Goal: Task Accomplishment & Management: Complete application form

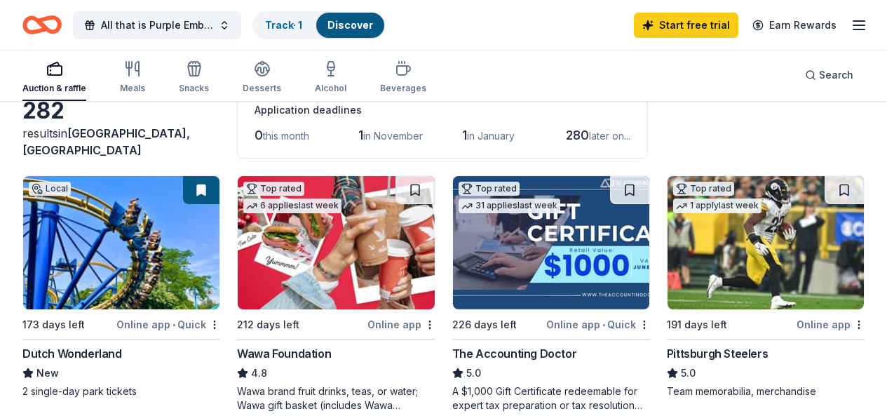
scroll to position [140, 0]
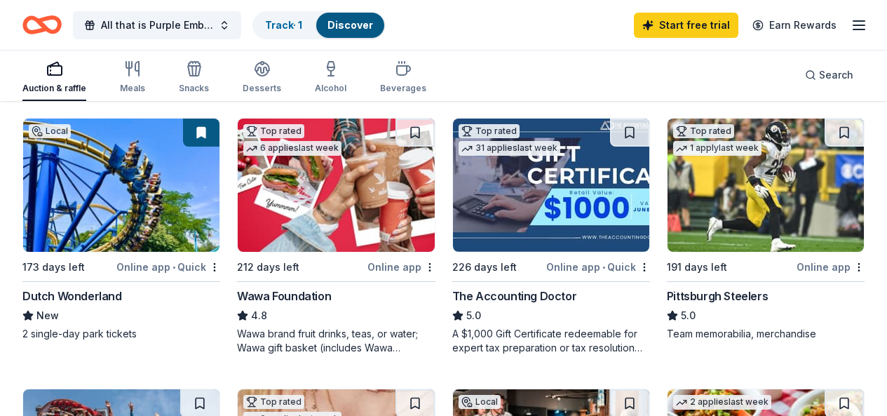
click at [151, 215] on img at bounding box center [121, 185] width 196 height 133
click at [368, 268] on div "Online app" at bounding box center [402, 267] width 68 height 18
click at [668, 217] on img at bounding box center [766, 185] width 196 height 133
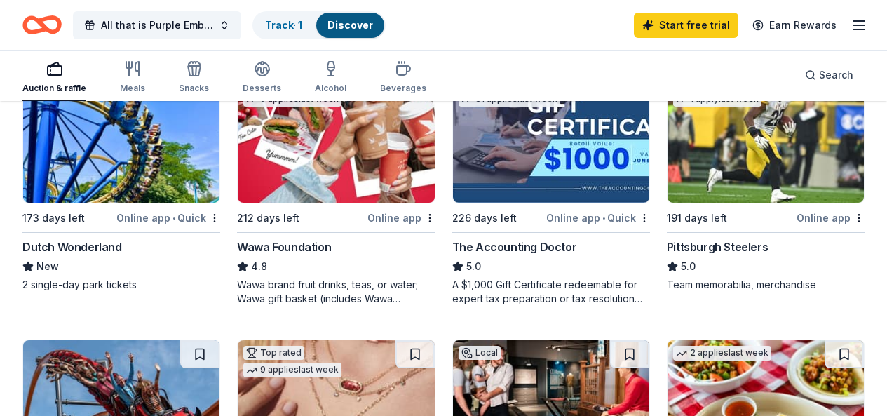
scroll to position [210, 0]
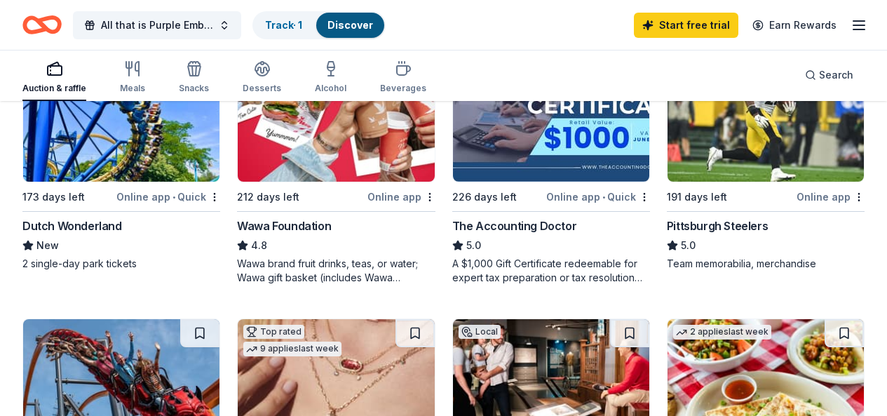
click at [220, 319] on img at bounding box center [121, 385] width 196 height 133
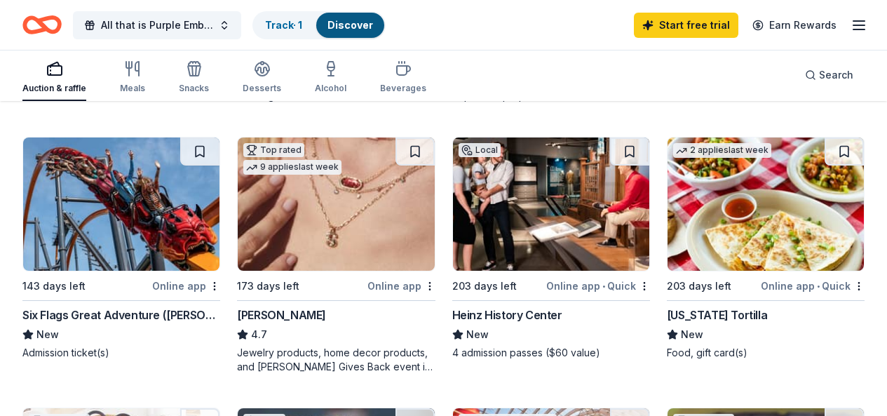
scroll to position [421, 0]
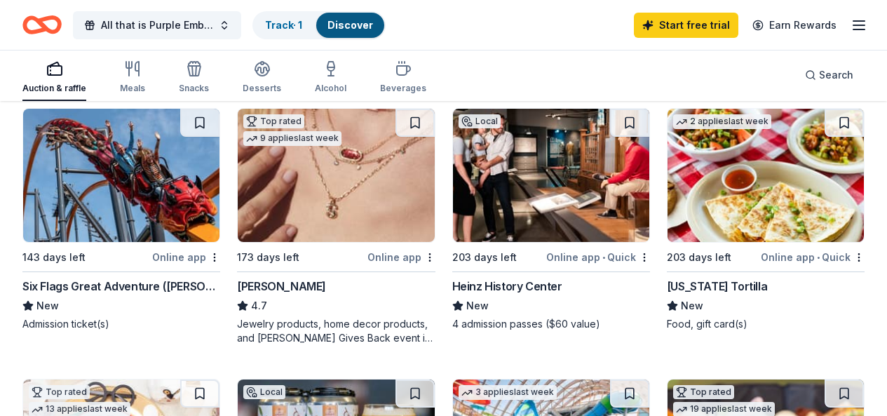
click at [237, 280] on div "Kendra Scott" at bounding box center [281, 286] width 89 height 17
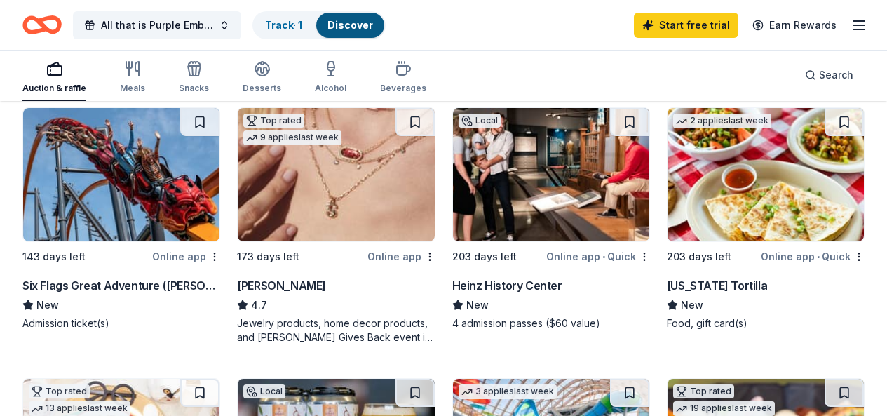
scroll to position [491, 0]
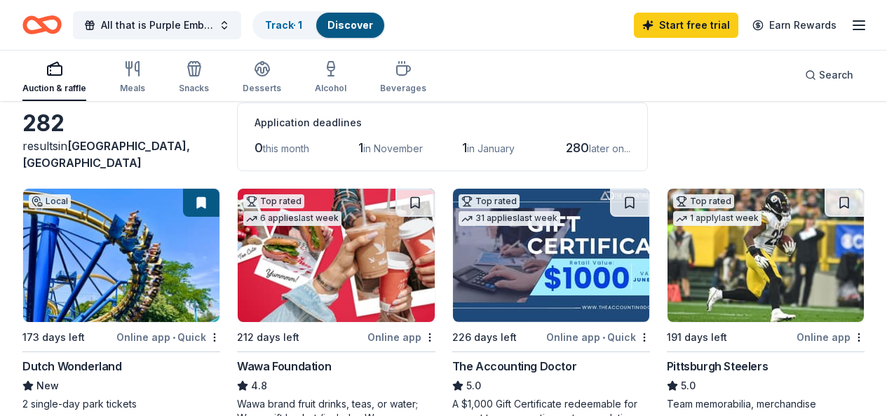
scroll to position [0, 0]
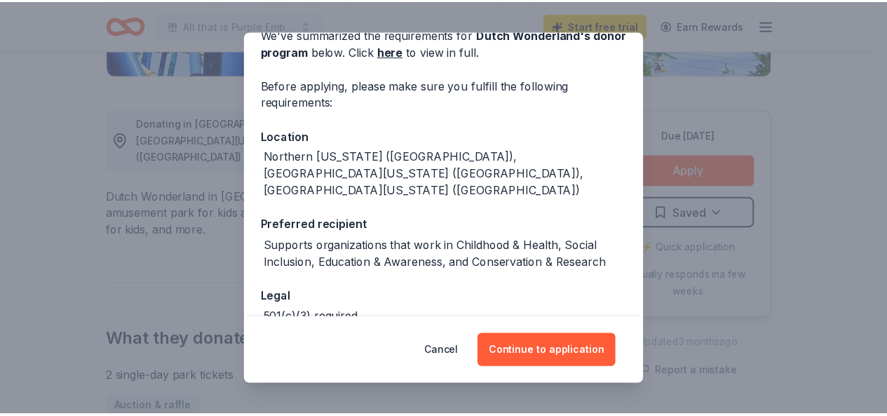
scroll to position [139, 0]
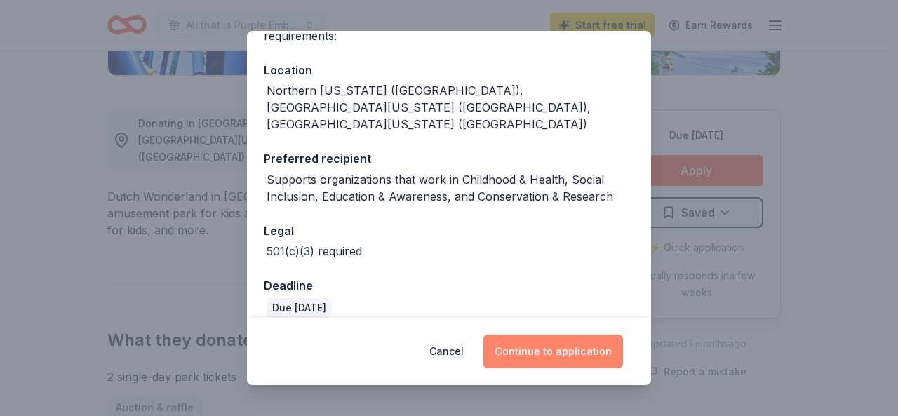
click at [558, 353] on button "Continue to application" at bounding box center [553, 352] width 140 height 34
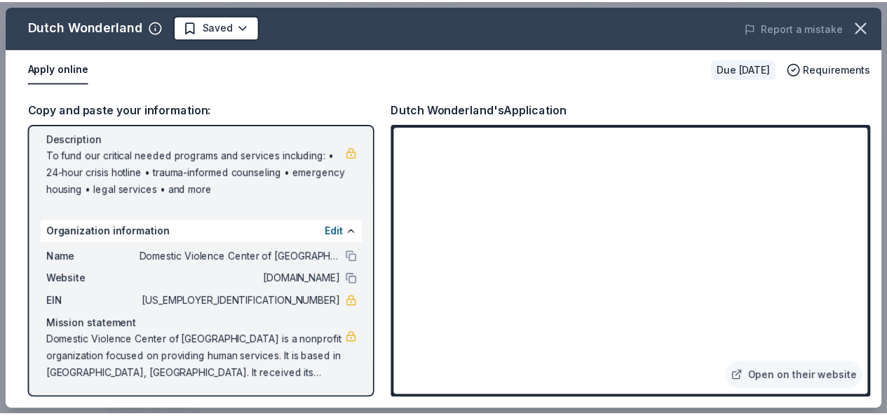
scroll to position [126, 0]
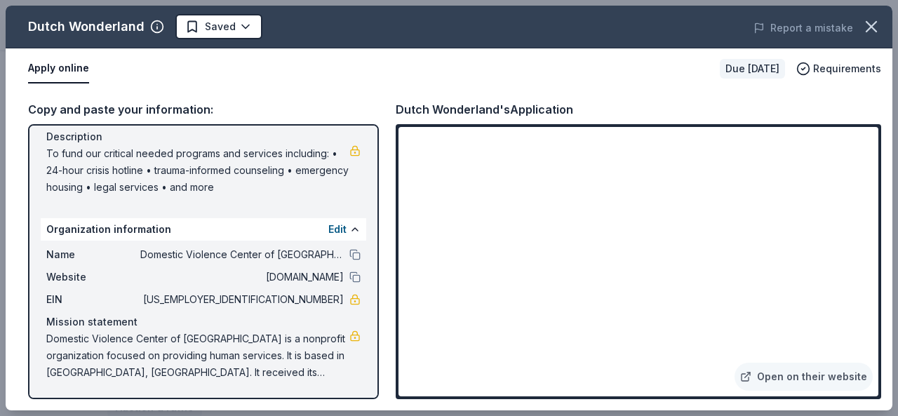
click at [584, 126] on div "Open on their website" at bounding box center [638, 261] width 485 height 275
click at [871, 30] on icon "button" at bounding box center [871, 27] width 20 height 20
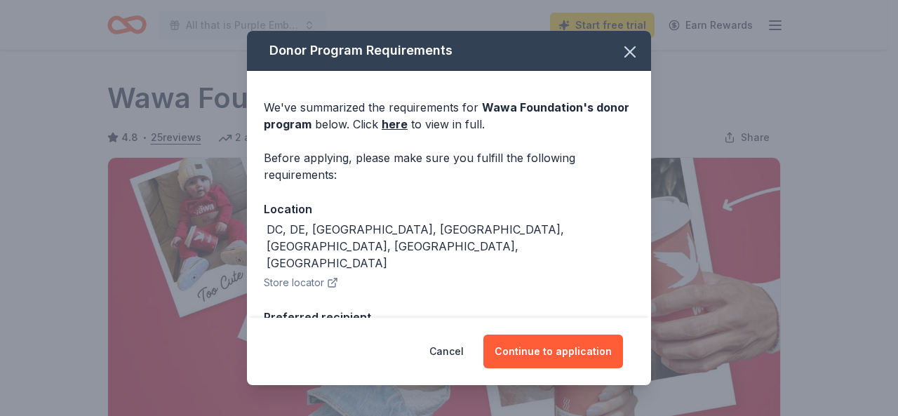
scroll to position [421, 0]
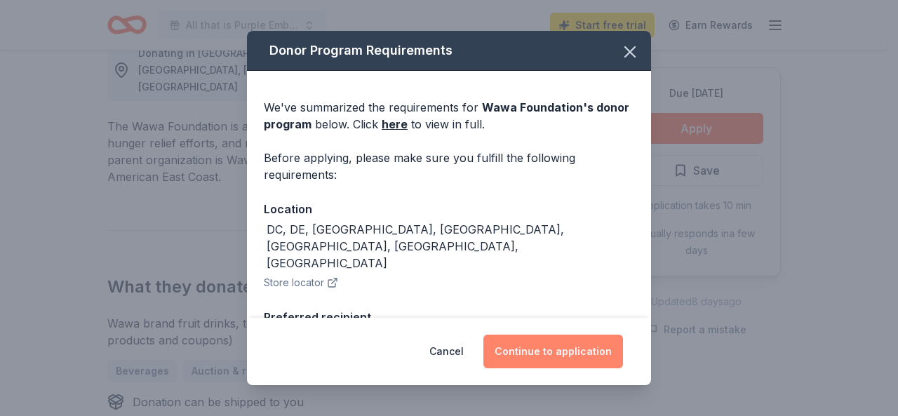
click at [549, 350] on button "Continue to application" at bounding box center [553, 352] width 140 height 34
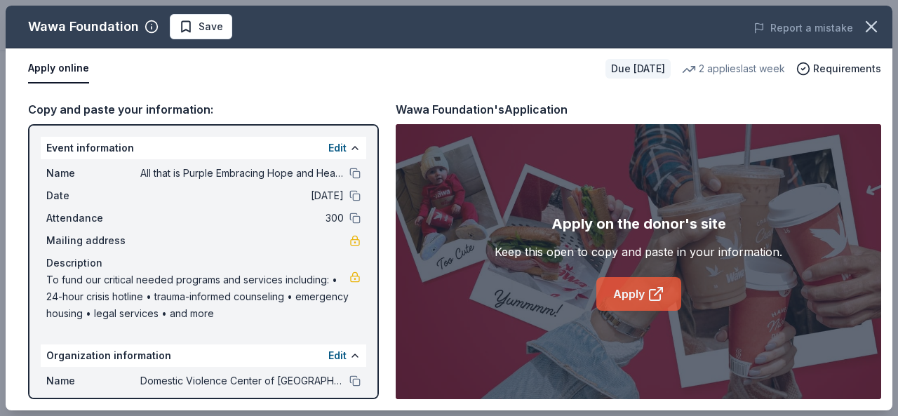
click at [642, 296] on link "Apply" at bounding box center [638, 294] width 85 height 34
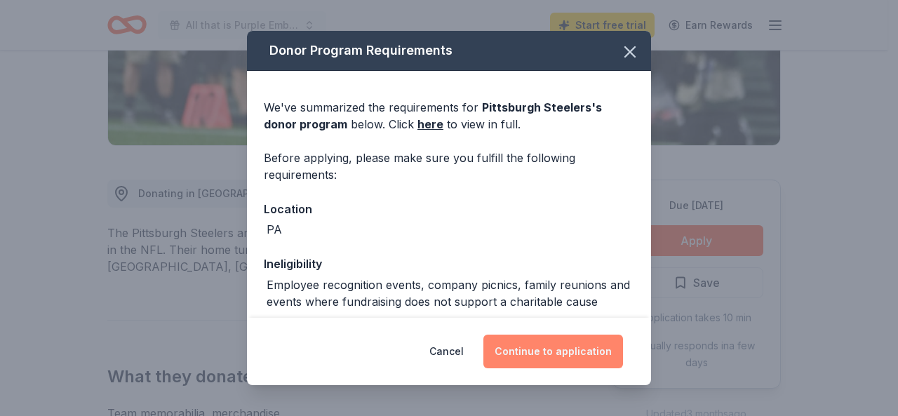
scroll to position [281, 0]
click at [556, 353] on button "Continue to application" at bounding box center [553, 352] width 140 height 34
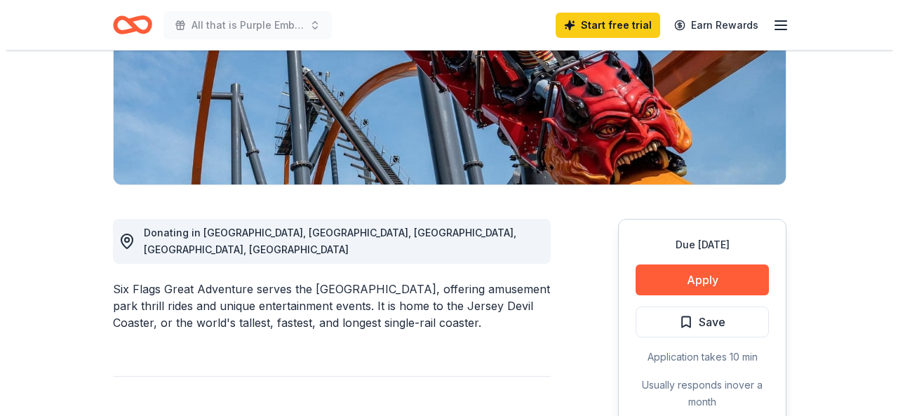
scroll to position [281, 0]
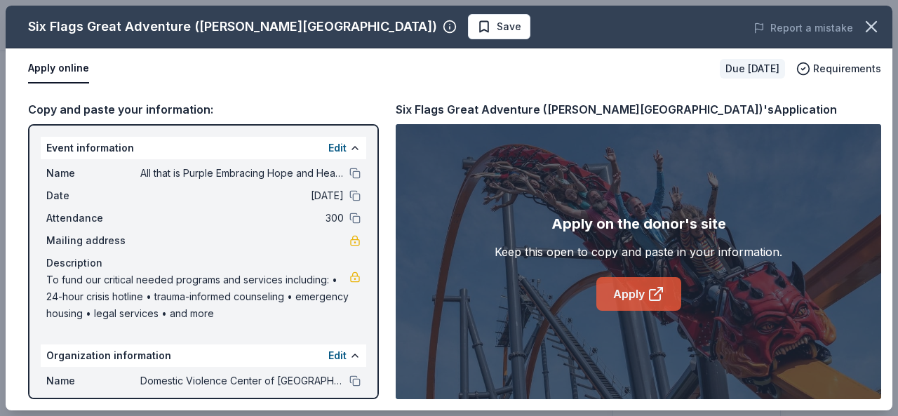
click at [650, 297] on icon at bounding box center [655, 293] width 17 height 17
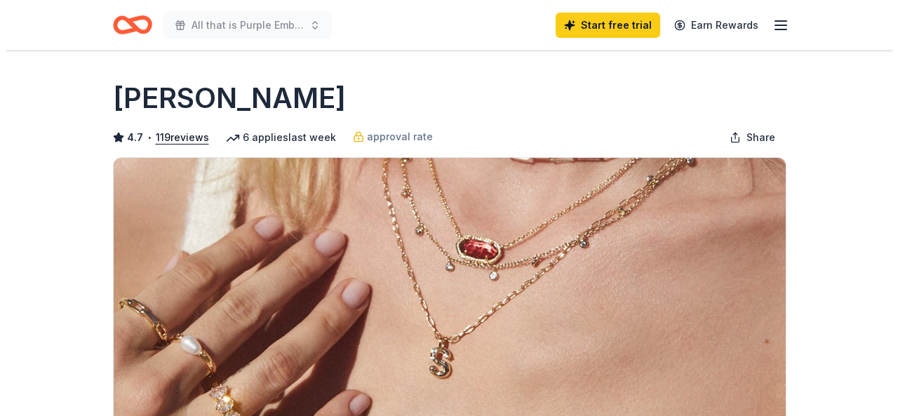
scroll to position [281, 0]
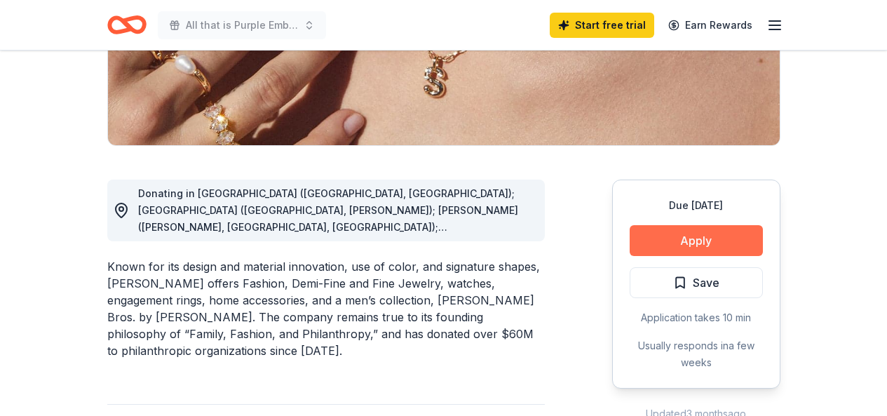
click at [687, 241] on button "Apply" at bounding box center [696, 240] width 133 height 31
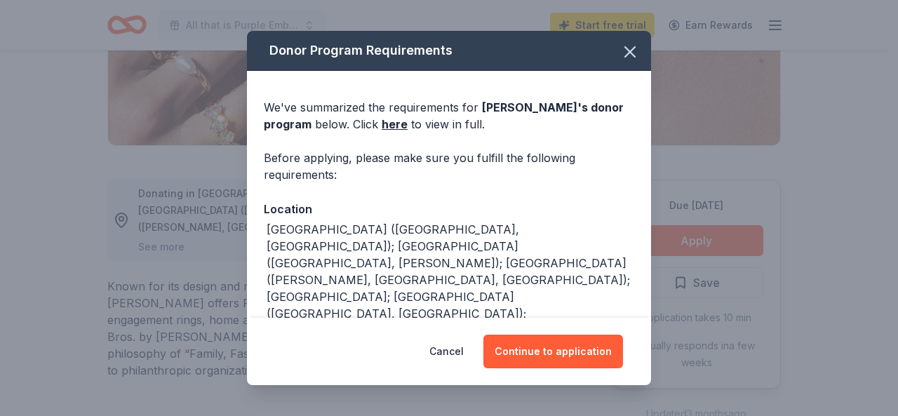
scroll to position [70, 0]
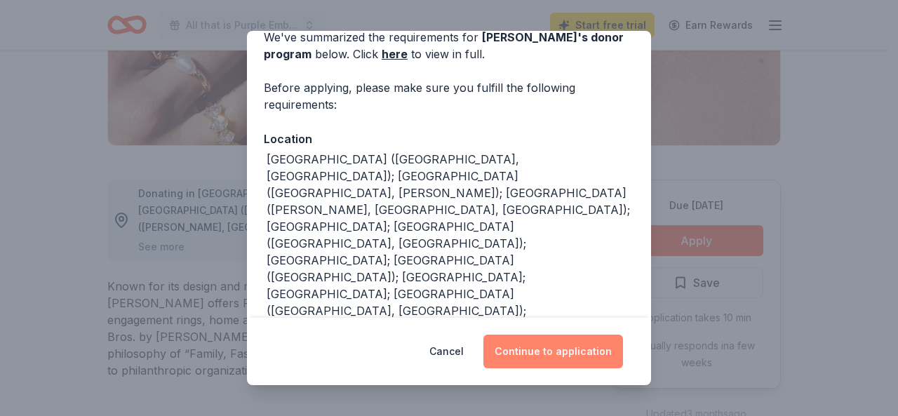
click at [545, 354] on button "Continue to application" at bounding box center [553, 352] width 140 height 34
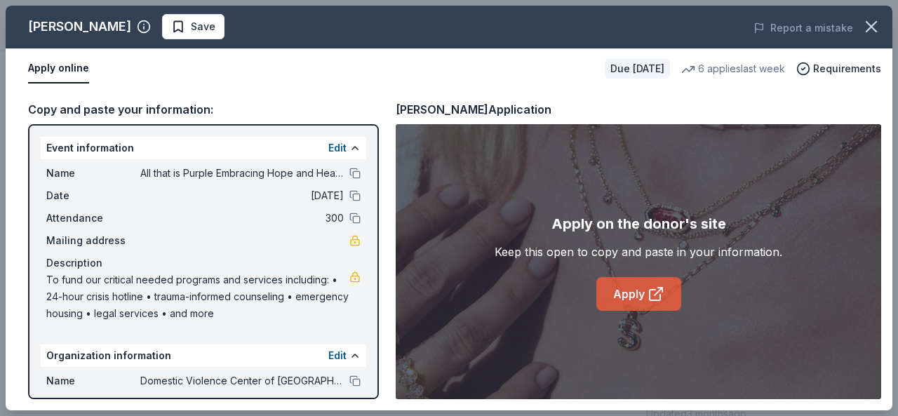
click at [639, 294] on link "Apply" at bounding box center [638, 294] width 85 height 34
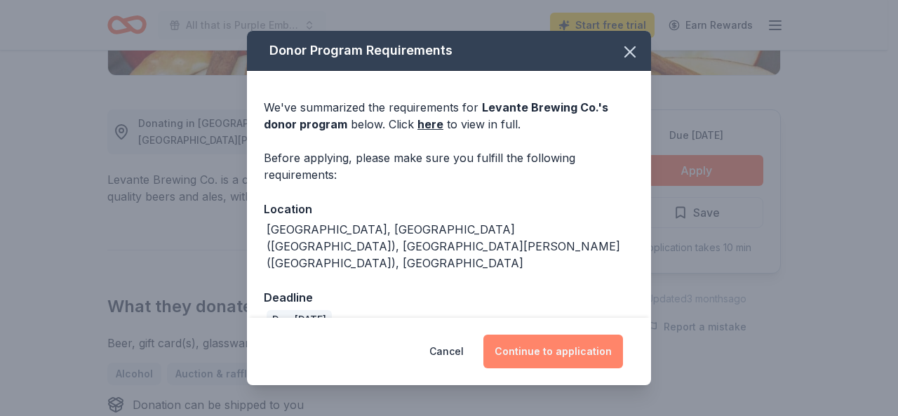
scroll to position [351, 0]
click at [552, 337] on button "Continue to application" at bounding box center [553, 352] width 140 height 34
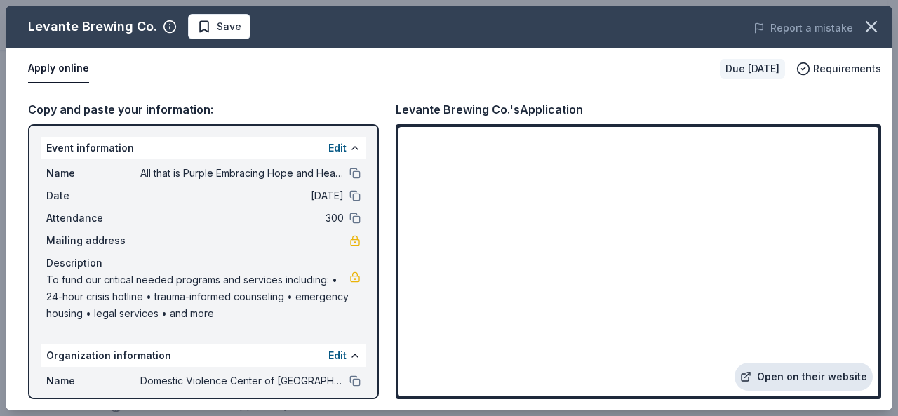
click at [808, 380] on link "Open on their website" at bounding box center [803, 377] width 138 height 28
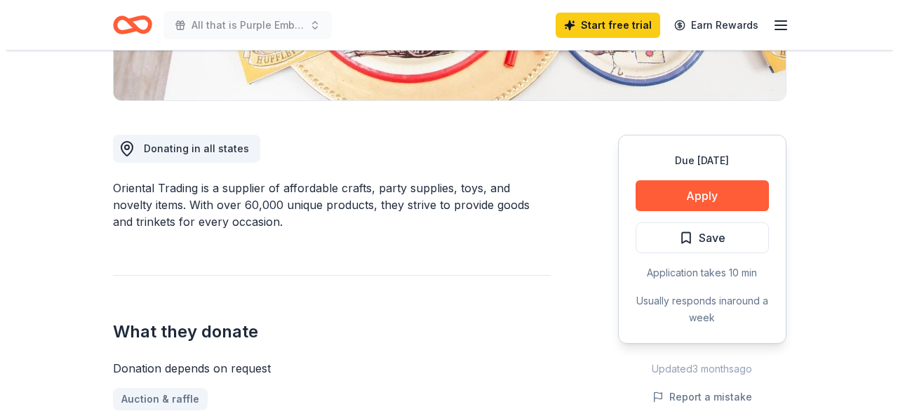
scroll to position [351, 0]
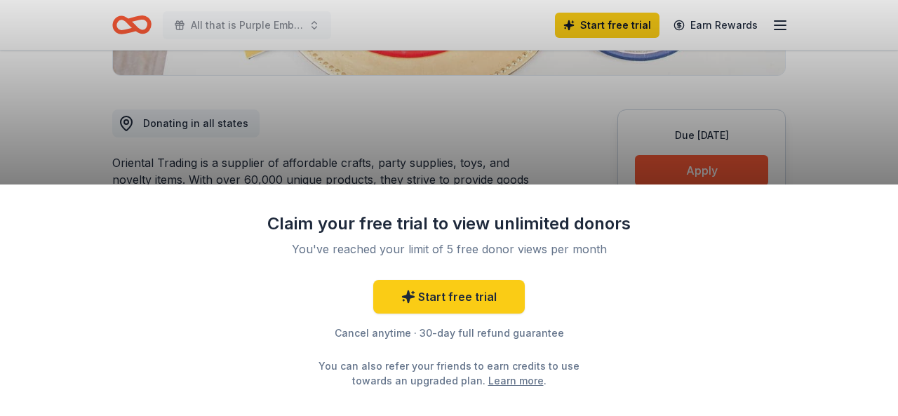
click at [572, 144] on div "Claim your free trial to view unlimited donors You've reached your limit of 5 f…" at bounding box center [449, 208] width 898 height 416
